Goal: Information Seeking & Learning: Learn about a topic

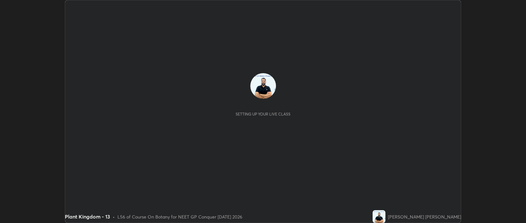
scroll to position [223, 526]
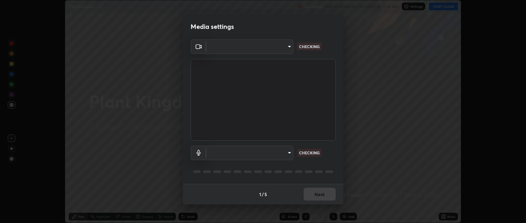
type input "bcb9d7dafccbd8d00e6ada9b6dd7e52ba20ca67bbbba0d0563dd421ab33f40a5"
type input "default"
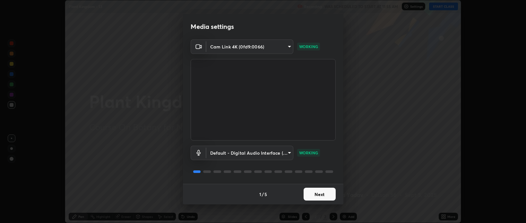
click at [317, 195] on button "Next" at bounding box center [320, 194] width 32 height 13
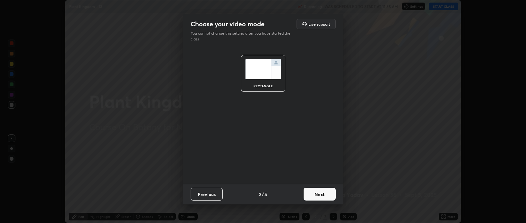
click at [320, 195] on button "Next" at bounding box center [320, 194] width 32 height 13
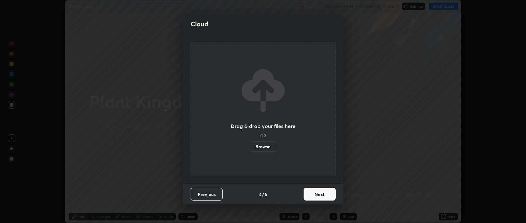
click at [325, 197] on button "Next" at bounding box center [320, 194] width 32 height 13
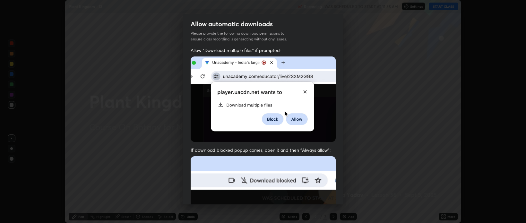
click at [325, 197] on img at bounding box center [263, 226] width 145 height 140
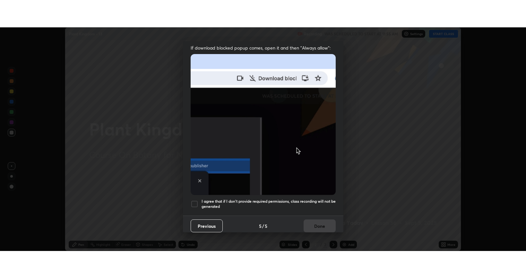
scroll to position [130, 0]
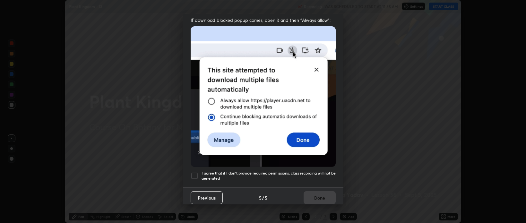
click at [195, 172] on div at bounding box center [195, 176] width 8 height 8
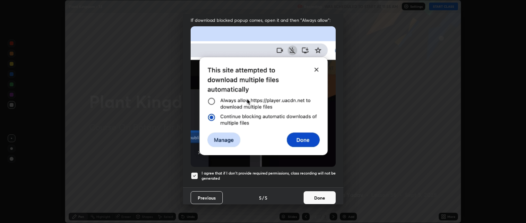
click at [317, 193] on button "Done" at bounding box center [320, 197] width 32 height 13
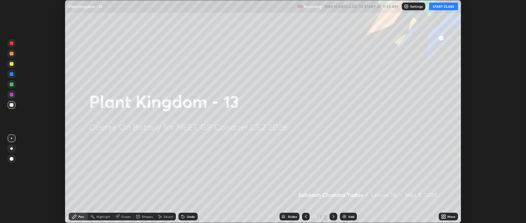
click at [439, 8] on button "START CLASS" at bounding box center [443, 7] width 29 height 8
click at [445, 217] on icon at bounding box center [445, 218] width 2 height 2
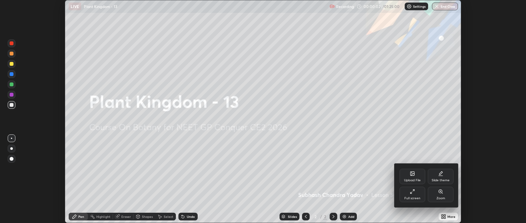
click at [412, 192] on icon at bounding box center [412, 191] width 5 height 5
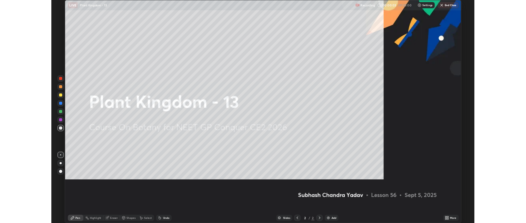
scroll to position [278, 526]
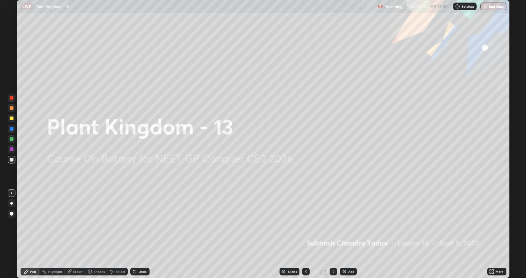
click at [343, 223] on img at bounding box center [344, 271] width 5 height 5
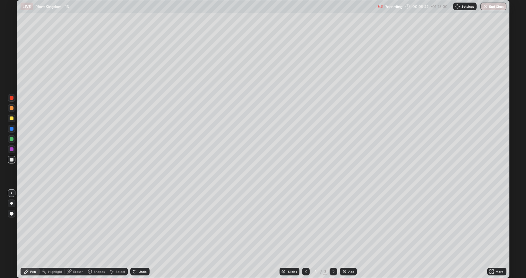
click at [12, 119] on div at bounding box center [12, 118] width 4 height 4
click at [344, 223] on img at bounding box center [344, 271] width 5 height 5
click at [342, 223] on img at bounding box center [344, 271] width 5 height 5
click at [10, 158] on div at bounding box center [12, 159] width 4 height 4
click at [10, 115] on div at bounding box center [12, 118] width 8 height 8
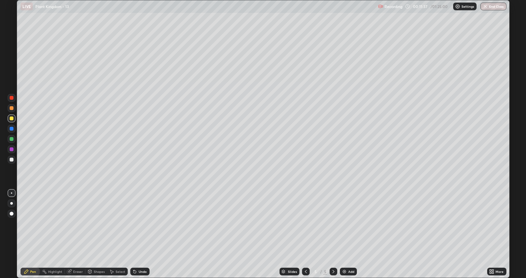
click at [11, 107] on div at bounding box center [12, 108] width 4 height 4
click at [12, 159] on div at bounding box center [12, 159] width 4 height 4
click at [79, 223] on div "Eraser" at bounding box center [78, 270] width 10 height 3
click at [35, 223] on div "Pen" at bounding box center [33, 270] width 6 height 3
click at [346, 223] on img at bounding box center [344, 271] width 5 height 5
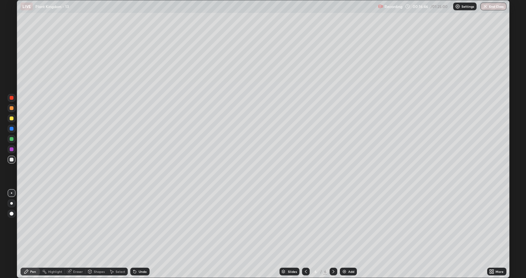
click at [11, 119] on div at bounding box center [12, 118] width 4 height 4
click at [10, 138] on div at bounding box center [12, 139] width 4 height 4
click at [74, 223] on div "Eraser" at bounding box center [78, 270] width 10 height 3
click at [11, 215] on div at bounding box center [12, 213] width 4 height 4
click at [11, 193] on div at bounding box center [12, 193] width 8 height 8
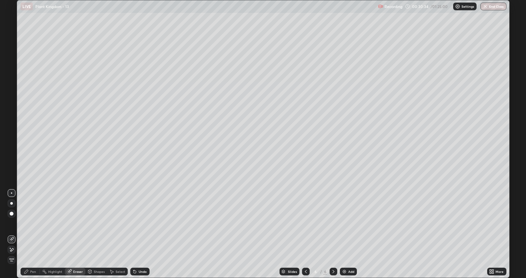
click at [33, 223] on div "Pen" at bounding box center [33, 270] width 6 height 3
click at [11, 118] on div at bounding box center [12, 118] width 4 height 4
click at [342, 223] on img at bounding box center [344, 271] width 5 height 5
click at [306, 223] on div at bounding box center [306, 271] width 8 height 8
click at [308, 223] on div at bounding box center [306, 271] width 8 height 8
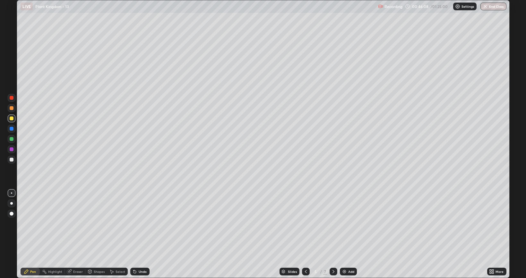
click at [306, 223] on icon at bounding box center [306, 271] width 5 height 5
click at [334, 223] on icon at bounding box center [333, 271] width 5 height 5
click at [333, 223] on icon at bounding box center [333, 271] width 5 height 5
click at [334, 223] on icon at bounding box center [333, 271] width 5 height 5
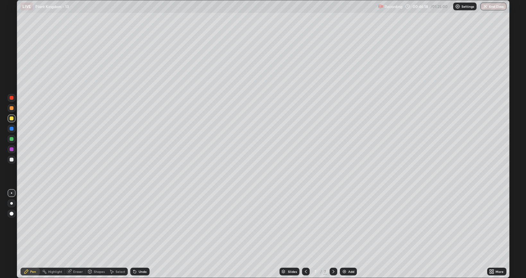
click at [333, 223] on icon at bounding box center [333, 271] width 5 height 5
click at [344, 223] on img at bounding box center [344, 271] width 5 height 5
click at [12, 140] on div at bounding box center [12, 139] width 4 height 4
click at [12, 160] on div at bounding box center [12, 159] width 4 height 4
click at [12, 138] on div at bounding box center [12, 139] width 4 height 4
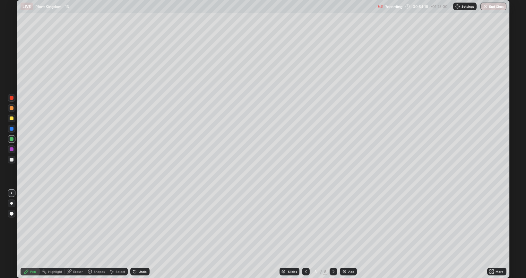
click at [343, 223] on img at bounding box center [344, 271] width 5 height 5
click at [344, 223] on img at bounding box center [344, 271] width 5 height 5
click at [12, 119] on div at bounding box center [12, 118] width 4 height 4
click at [12, 139] on div at bounding box center [12, 139] width 4 height 4
click at [11, 160] on div at bounding box center [12, 159] width 4 height 4
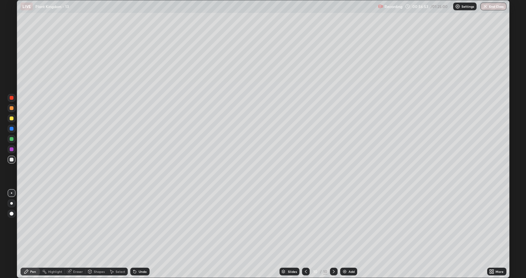
click at [12, 107] on div at bounding box center [12, 108] width 4 height 4
click at [305, 223] on icon at bounding box center [306, 271] width 5 height 5
click at [76, 223] on div "Eraser" at bounding box center [78, 270] width 10 height 3
click at [34, 223] on div "Pen" at bounding box center [33, 270] width 6 height 3
click at [12, 119] on div at bounding box center [12, 118] width 4 height 4
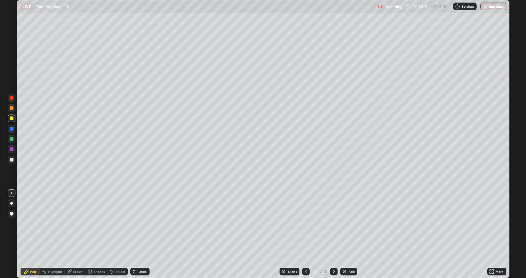
click at [333, 223] on icon at bounding box center [334, 270] width 2 height 3
click at [9, 98] on div at bounding box center [12, 98] width 8 height 8
click at [246, 223] on div "Slides 10 / 10 Add" at bounding box center [319, 271] width 338 height 13
click at [270, 223] on div "Slides 10 / 10 Add" at bounding box center [319, 271] width 338 height 13
click at [345, 223] on img at bounding box center [344, 271] width 5 height 5
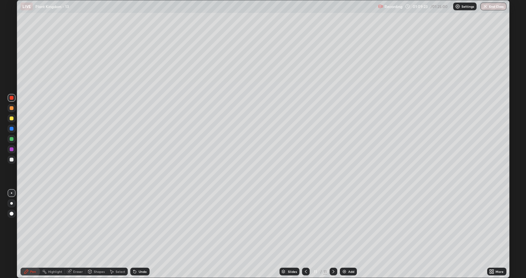
click at [306, 223] on icon at bounding box center [306, 271] width 5 height 5
click at [490, 223] on icon at bounding box center [491, 270] width 2 height 2
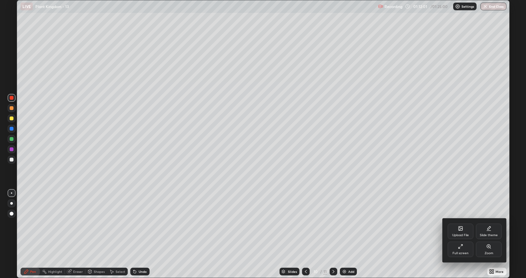
click at [461, 223] on div "Full screen" at bounding box center [461, 252] width 16 height 3
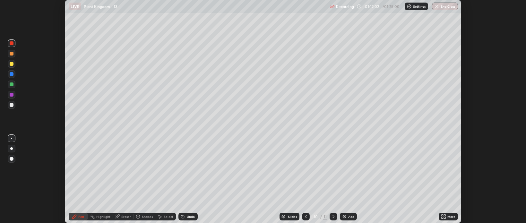
scroll to position [31898, 31594]
